Goal: Obtain resource: Obtain resource

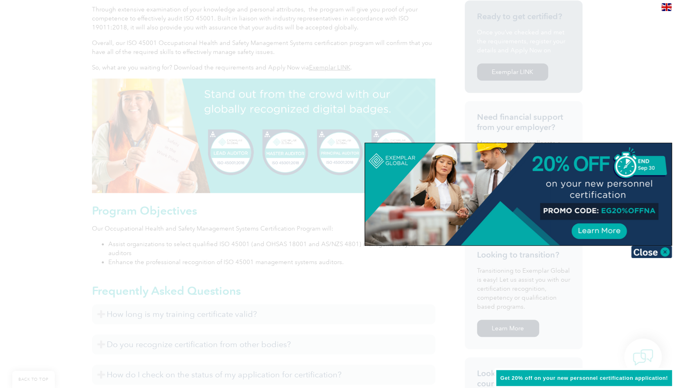
scroll to position [267, 0]
click at [649, 251] on img at bounding box center [651, 252] width 41 height 12
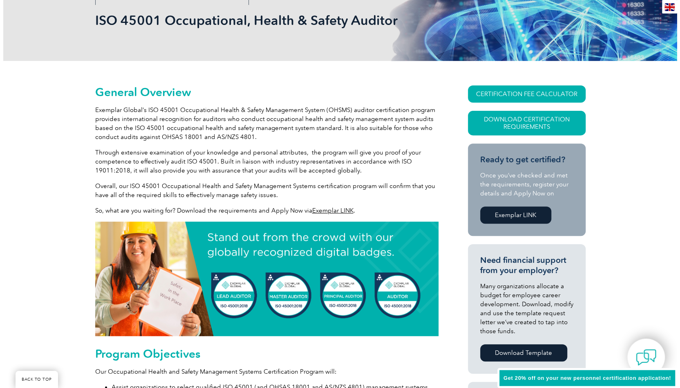
scroll to position [122, 0]
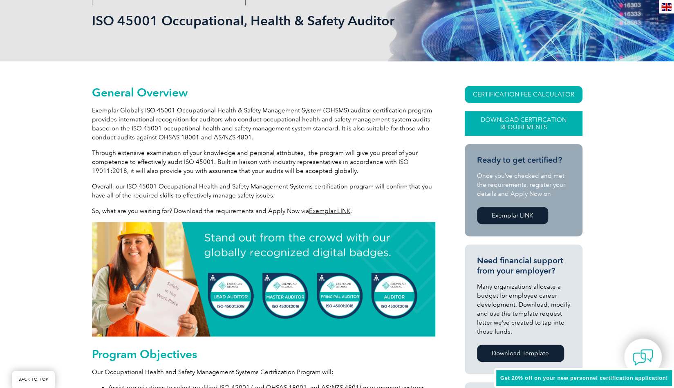
click at [526, 118] on link "Download Certification Requirements" at bounding box center [524, 123] width 118 height 25
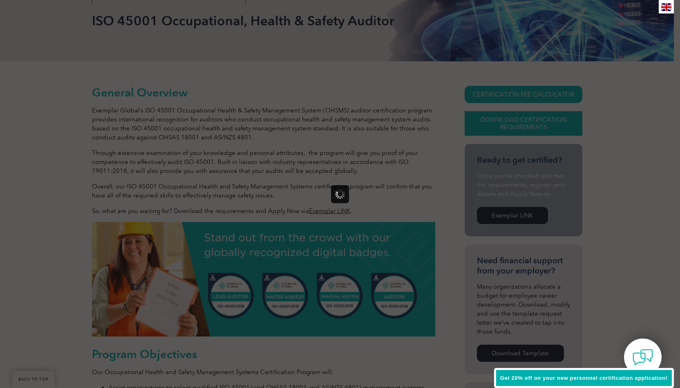
scroll to position [0, 0]
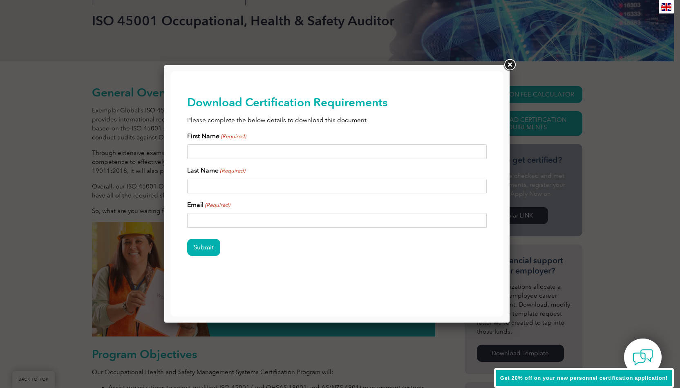
click at [316, 152] on input "First Name (Required)" at bounding box center [337, 151] width 300 height 15
type input "[PERSON_NAME]"
click at [268, 186] on input "Last Name (Required)" at bounding box center [337, 186] width 300 height 15
type input "Gander"
click at [244, 222] on input "Email (Required)" at bounding box center [337, 220] width 300 height 15
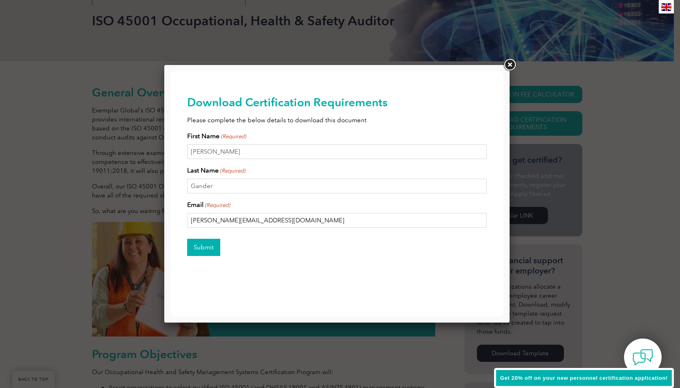
type input "[PERSON_NAME][EMAIL_ADDRESS][DOMAIN_NAME]"
click at [206, 246] on input "Submit" at bounding box center [203, 247] width 33 height 17
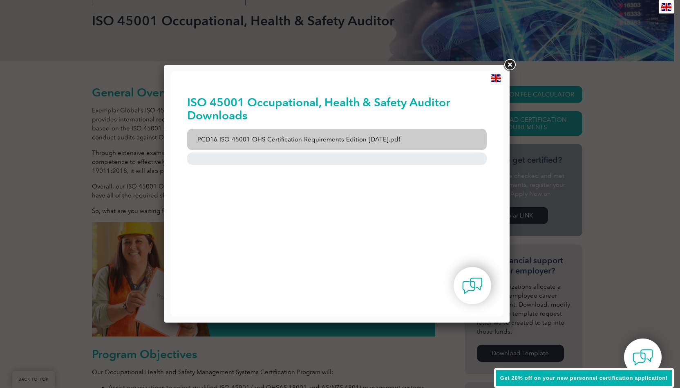
click at [324, 137] on link "PCD16-ISO-45001-OHS-Certification-Requirements-Edition-[DATE].pdf" at bounding box center [337, 139] width 300 height 21
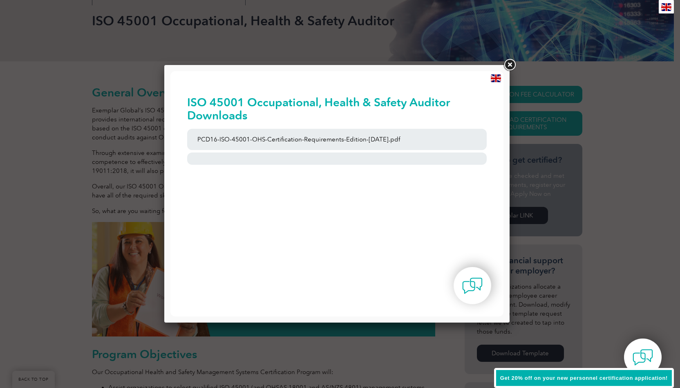
click at [509, 65] on link at bounding box center [509, 65] width 15 height 15
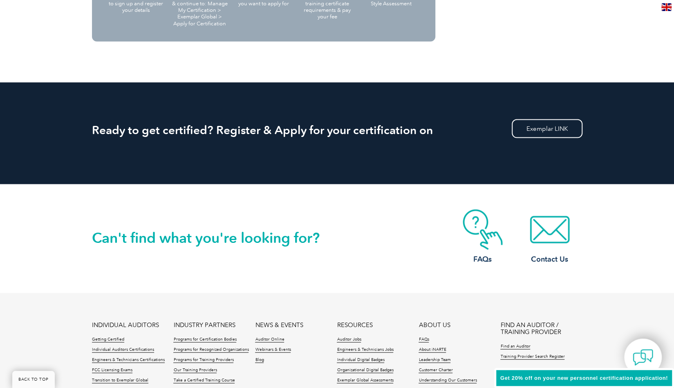
scroll to position [989, 0]
